Goal: Navigation & Orientation: Find specific page/section

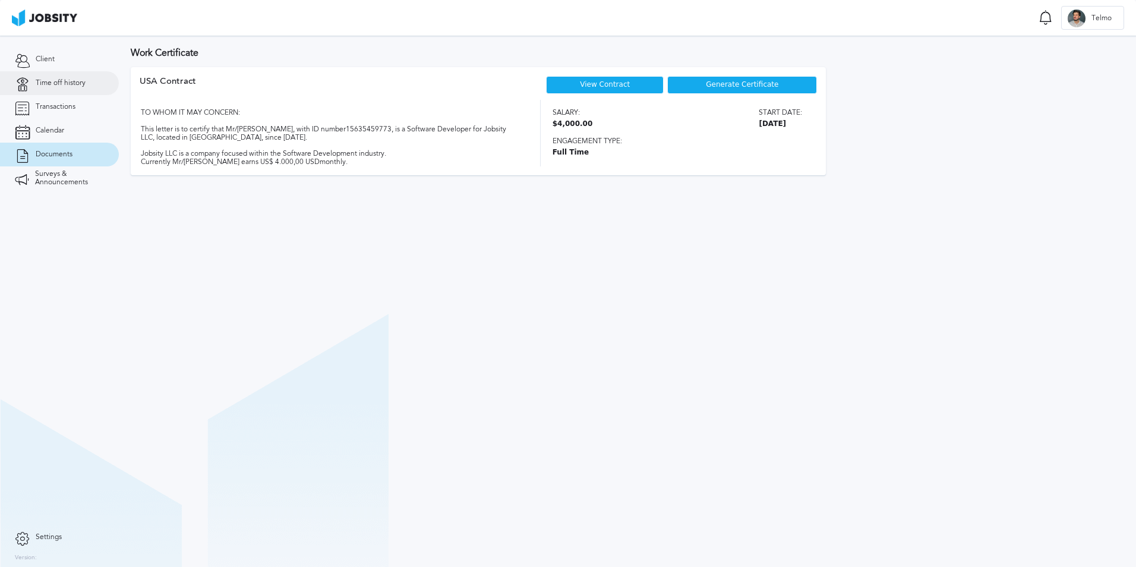
click at [46, 93] on link "Time off history" at bounding box center [59, 83] width 119 height 24
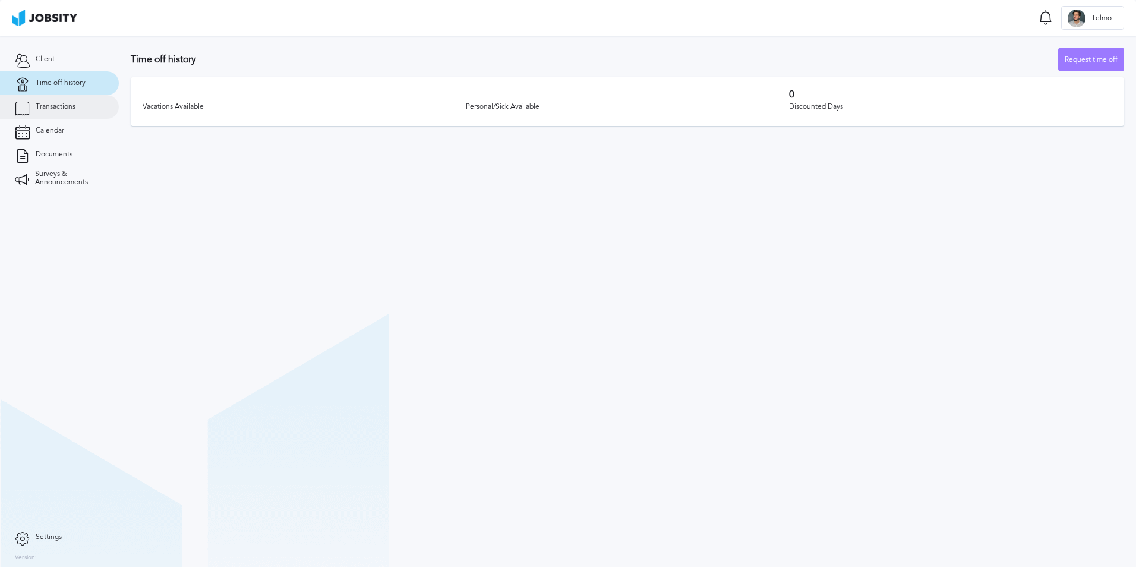
click at [50, 107] on span "Transactions" at bounding box center [56, 107] width 40 height 8
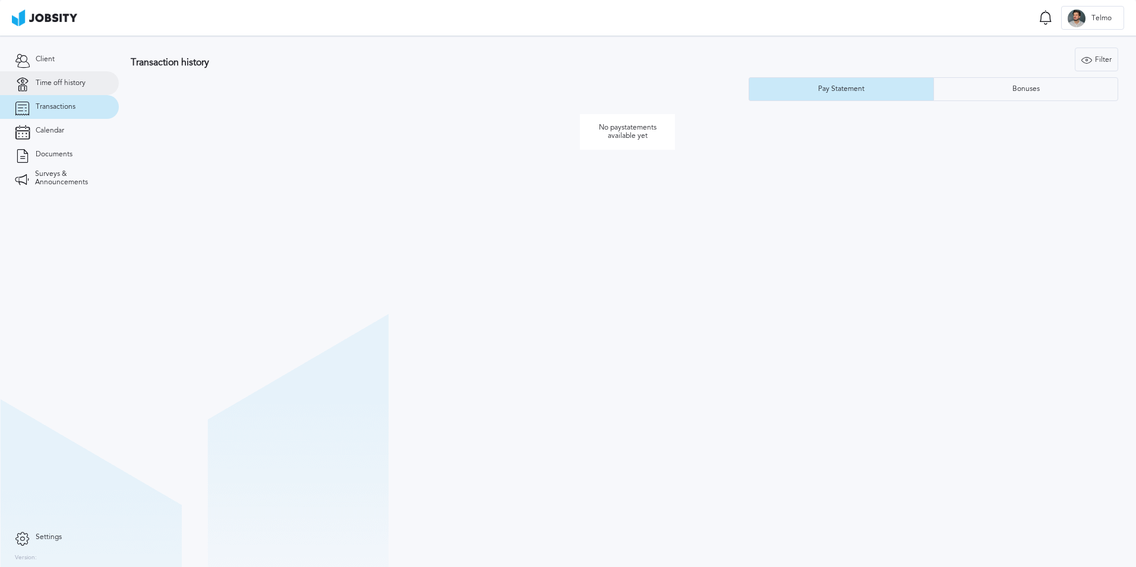
click at [88, 84] on link "Time off history" at bounding box center [59, 83] width 119 height 24
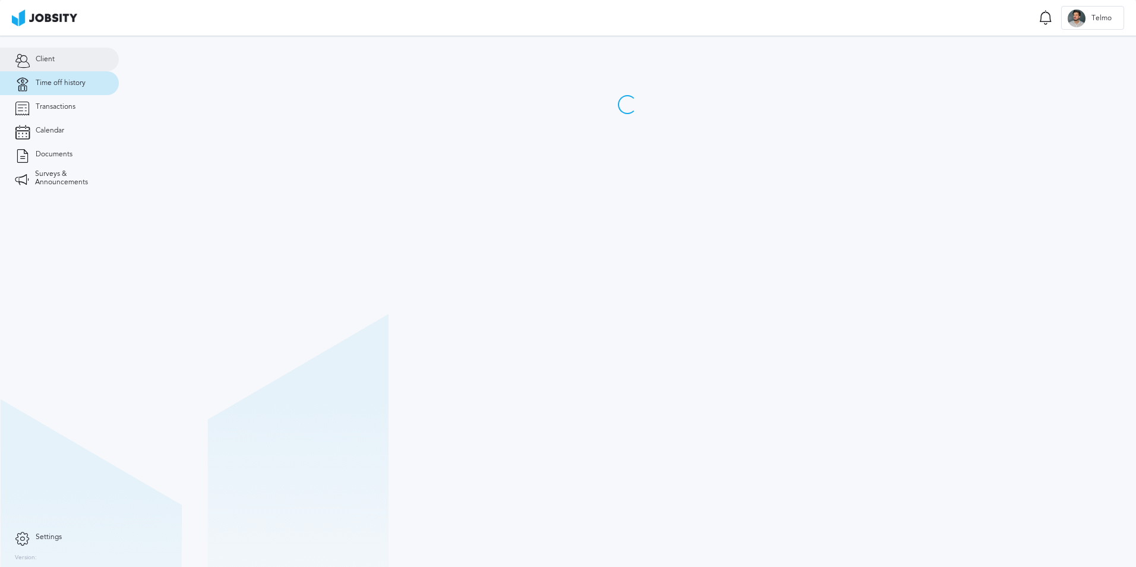
click at [79, 55] on link "Client" at bounding box center [59, 60] width 119 height 24
